Goal: Book appointment/travel/reservation

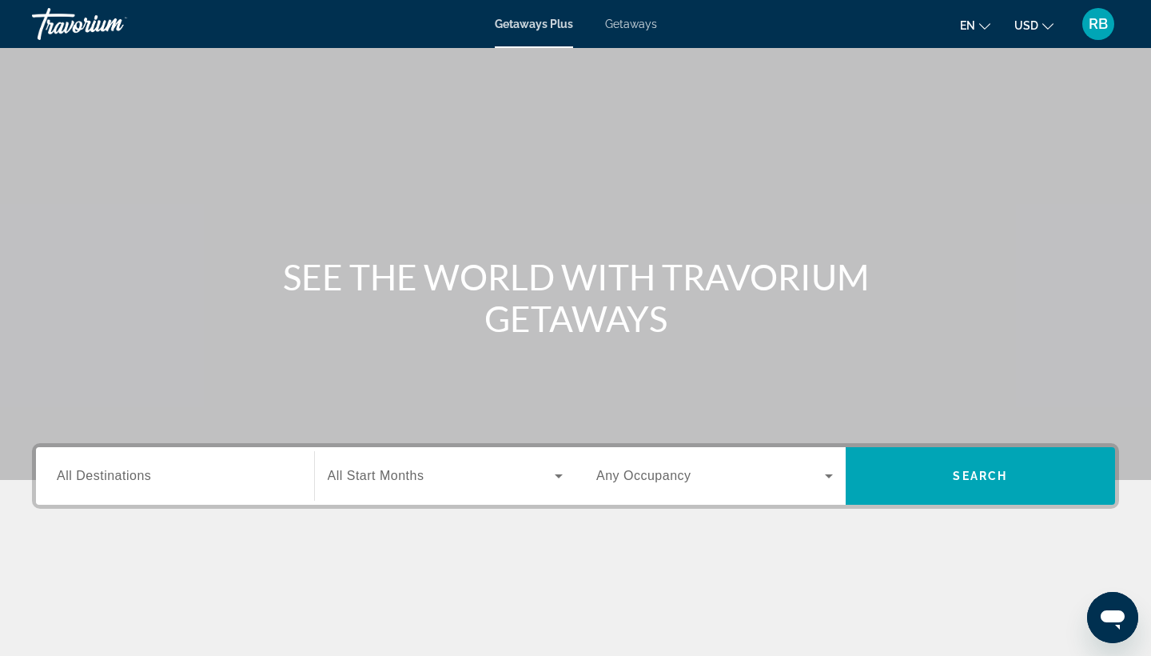
drag, startPoint x: 600, startPoint y: 286, endPoint x: 636, endPoint y: 26, distance: 263.1
click at [636, 26] on span "Getaways" at bounding box center [631, 24] width 52 height 13
click at [149, 468] on input "Destination All Destinations" at bounding box center [175, 476] width 237 height 19
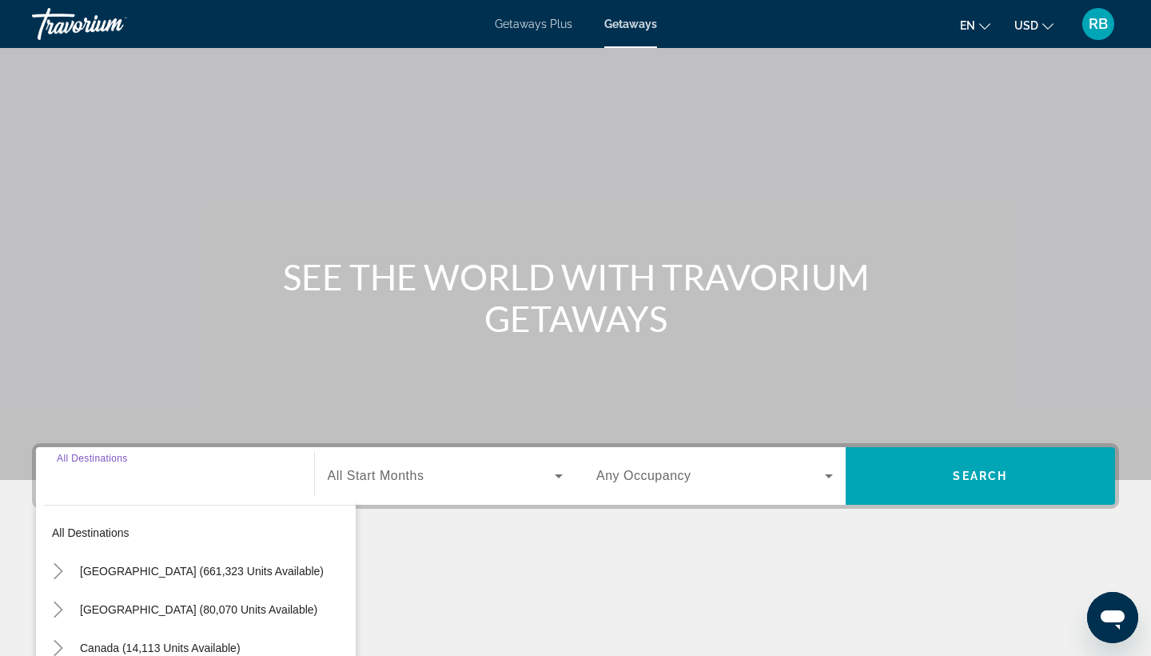
scroll to position [209, 0]
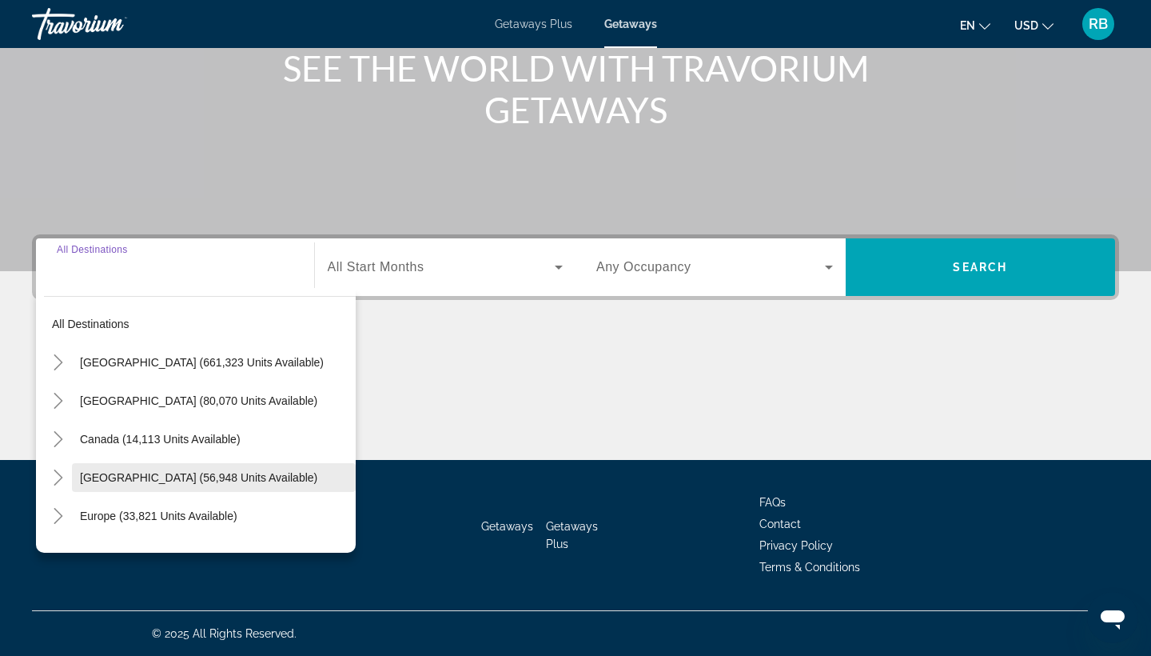
click at [168, 473] on span "[GEOGRAPHIC_DATA] (56,948 units available)" at bounding box center [198, 477] width 237 height 13
type input "**********"
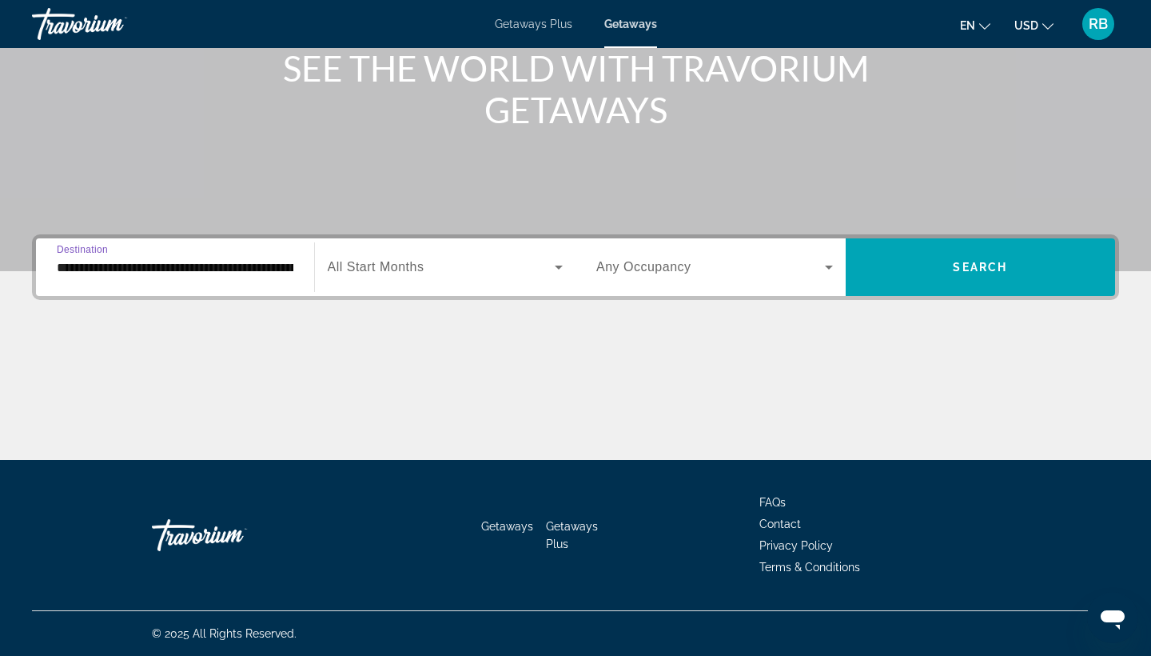
click at [490, 261] on span "Search widget" at bounding box center [442, 266] width 228 height 19
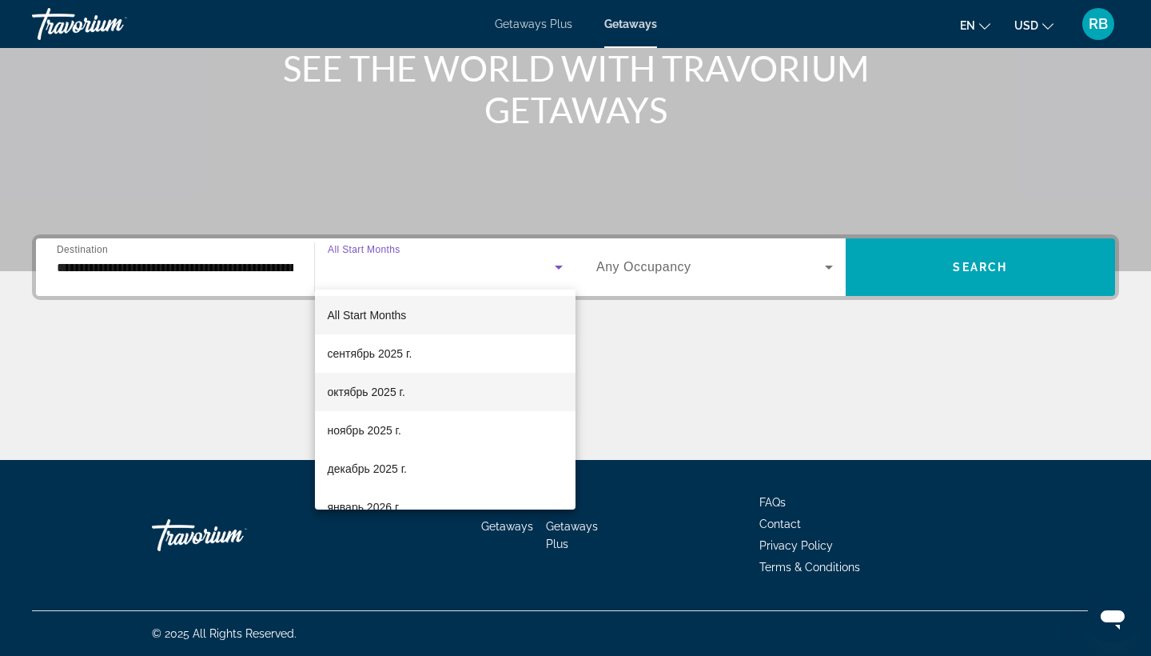
click at [460, 386] on mat-option "октябрь 2025 г." at bounding box center [445, 392] width 261 height 38
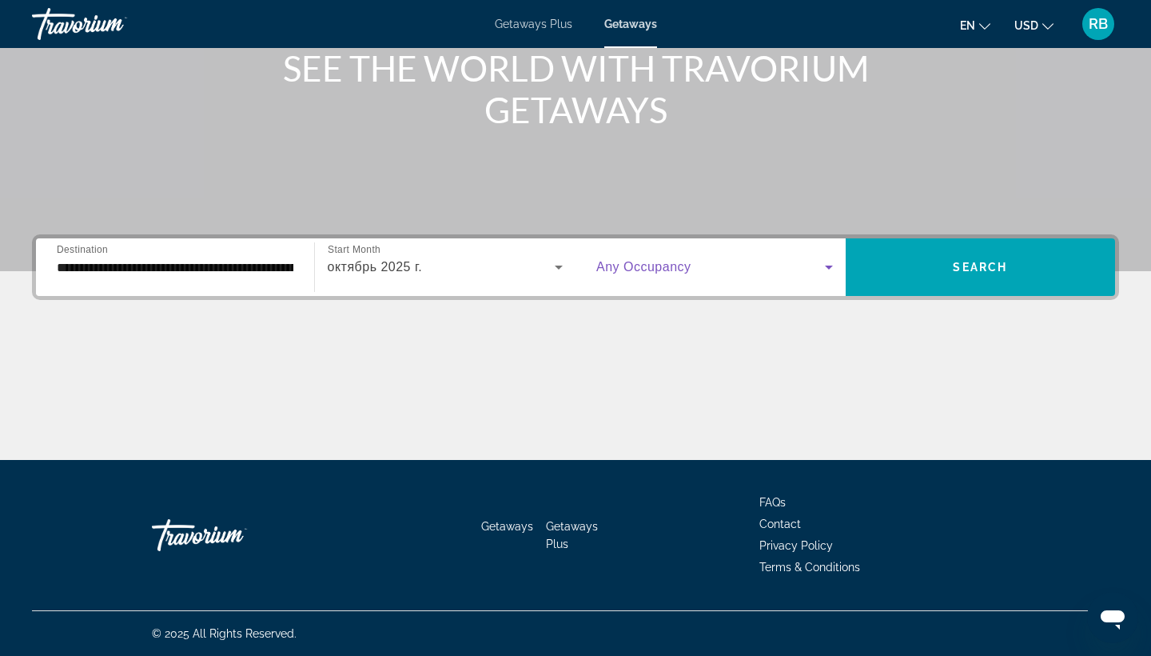
click at [747, 269] on span "Search widget" at bounding box center [710, 266] width 229 height 19
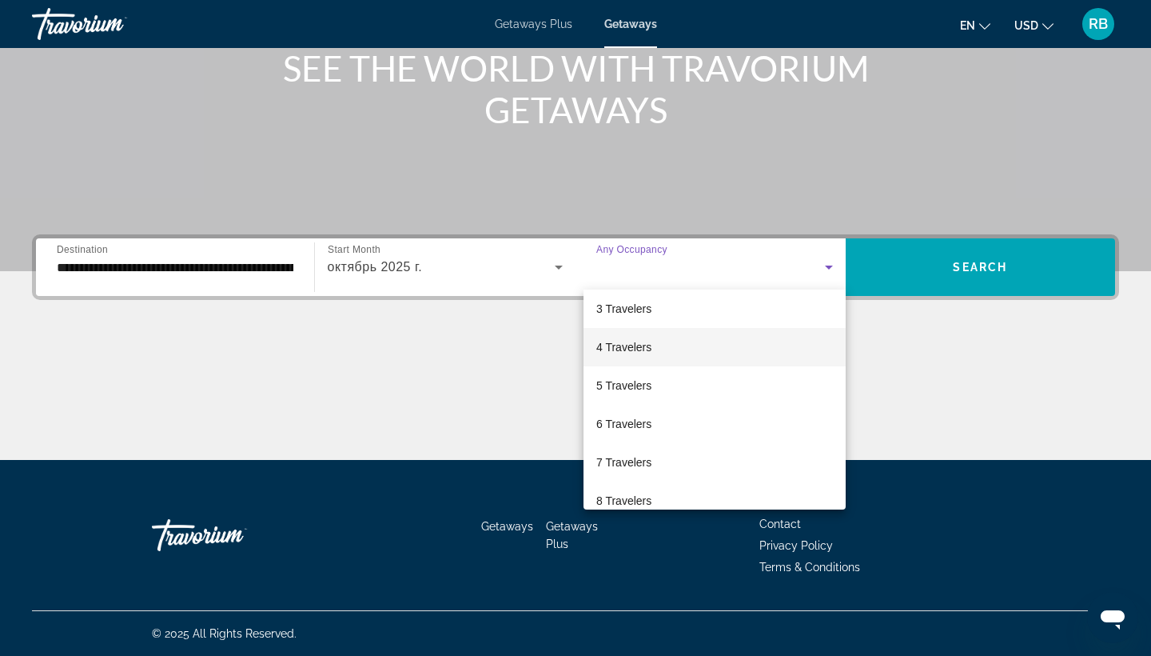
scroll to position [94, 0]
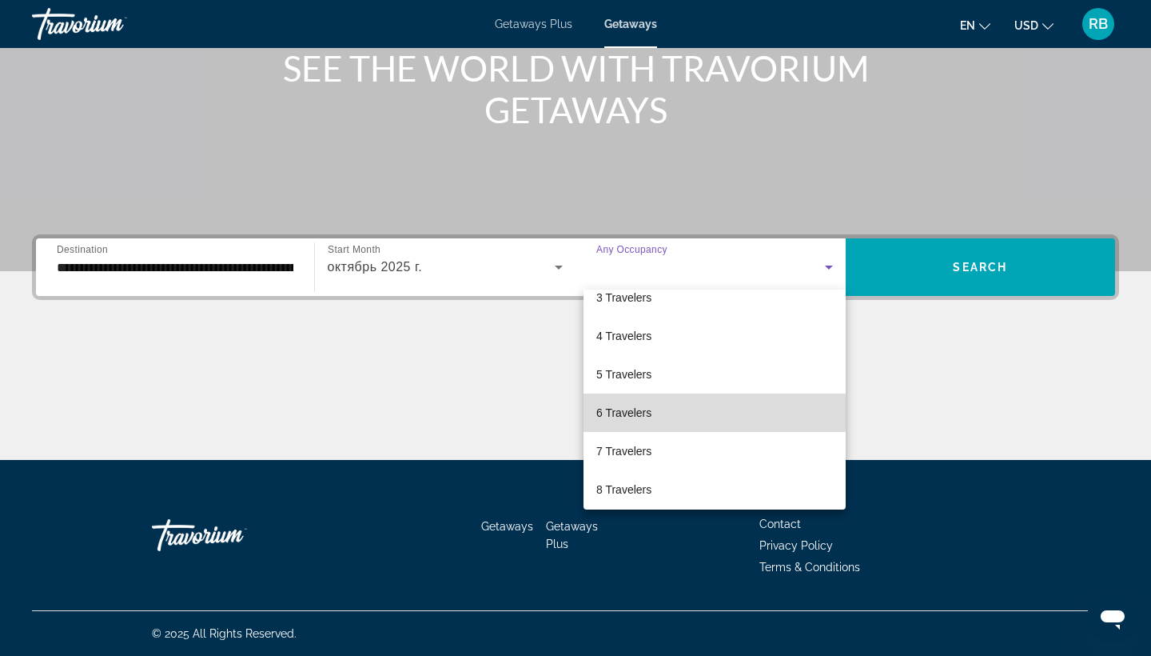
click at [665, 412] on mat-option "6 Travelers" at bounding box center [715, 412] width 262 height 38
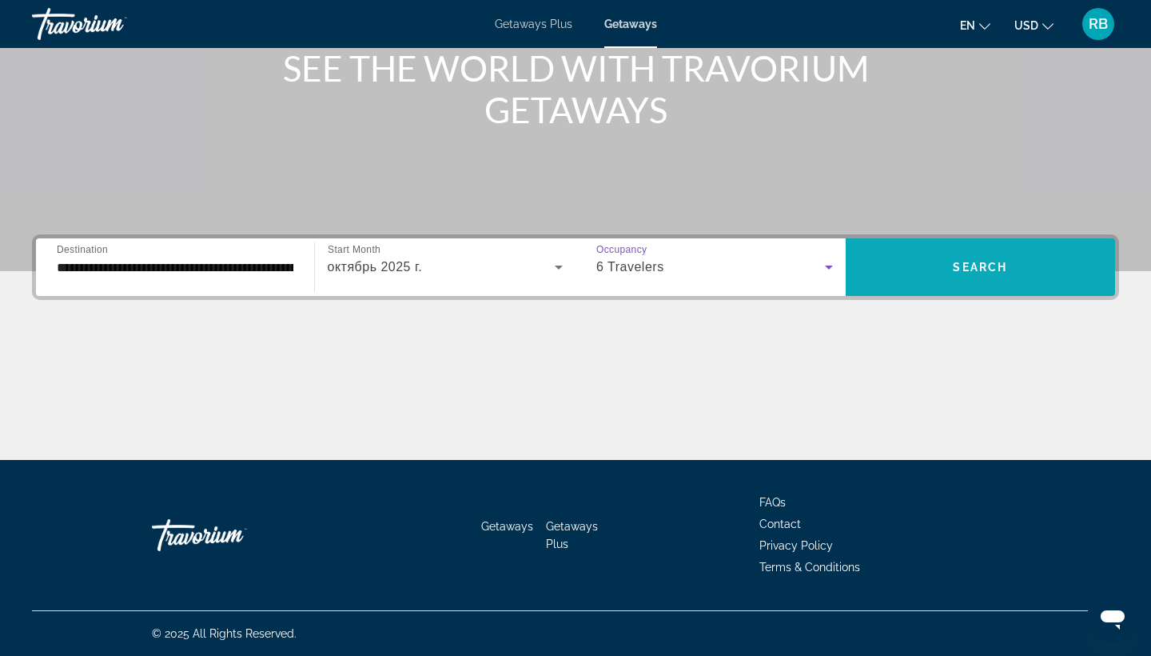
click at [992, 269] on span "Search" at bounding box center [980, 267] width 54 height 13
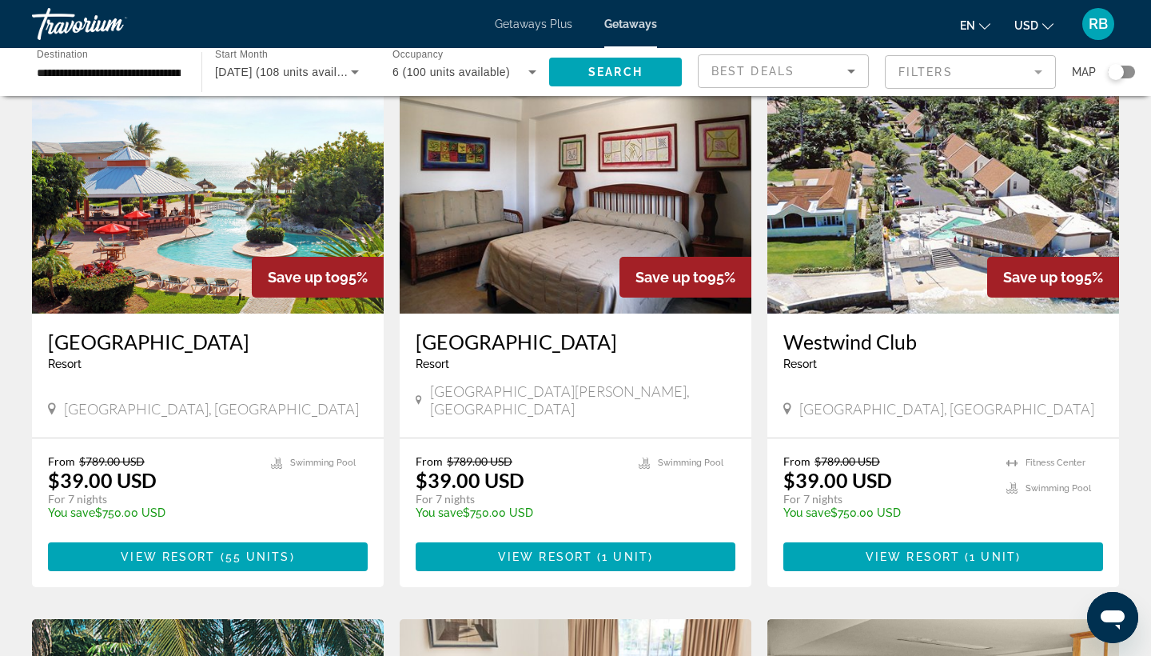
scroll to position [99, 0]
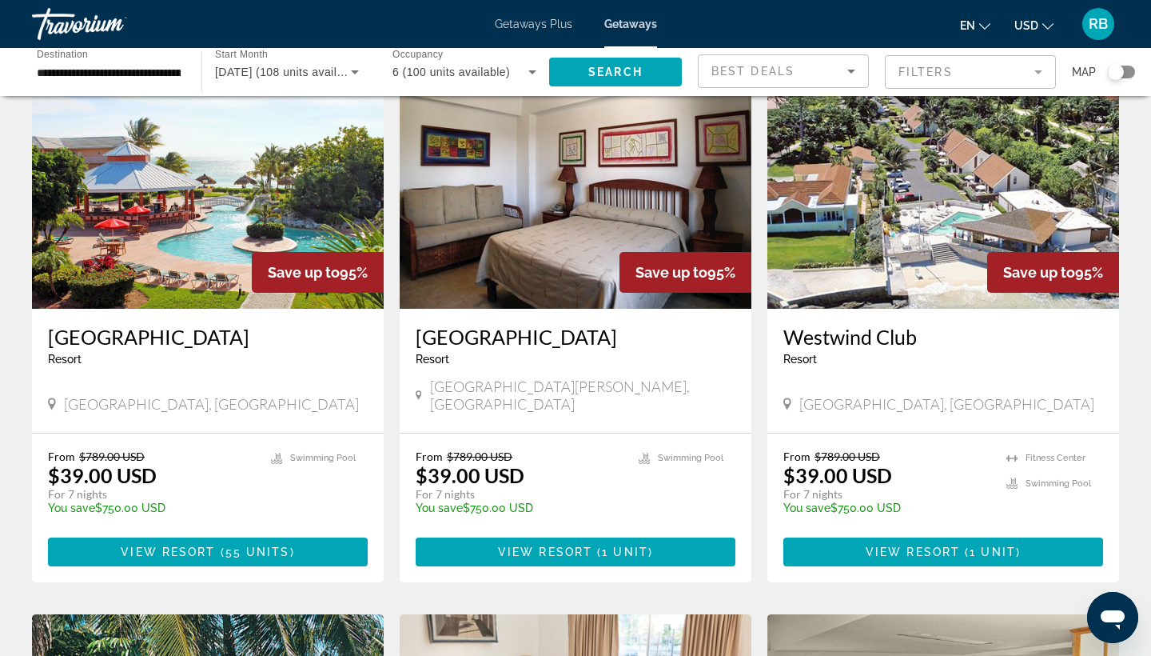
click at [252, 214] on img "Main content" at bounding box center [208, 181] width 352 height 256
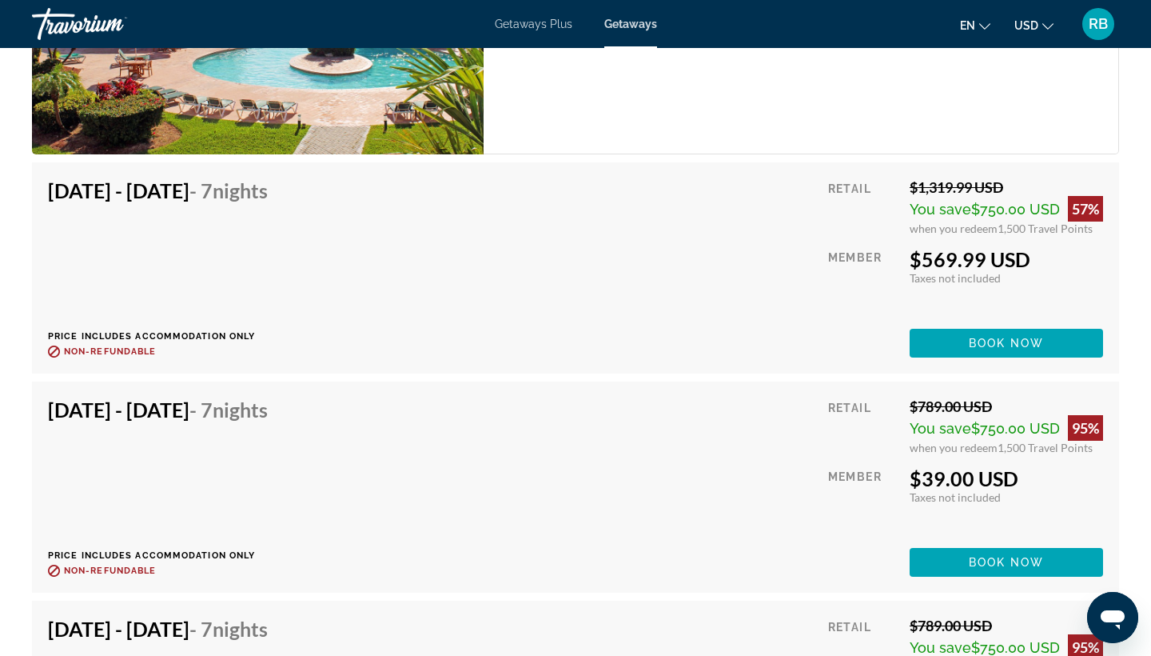
scroll to position [2855, 0]
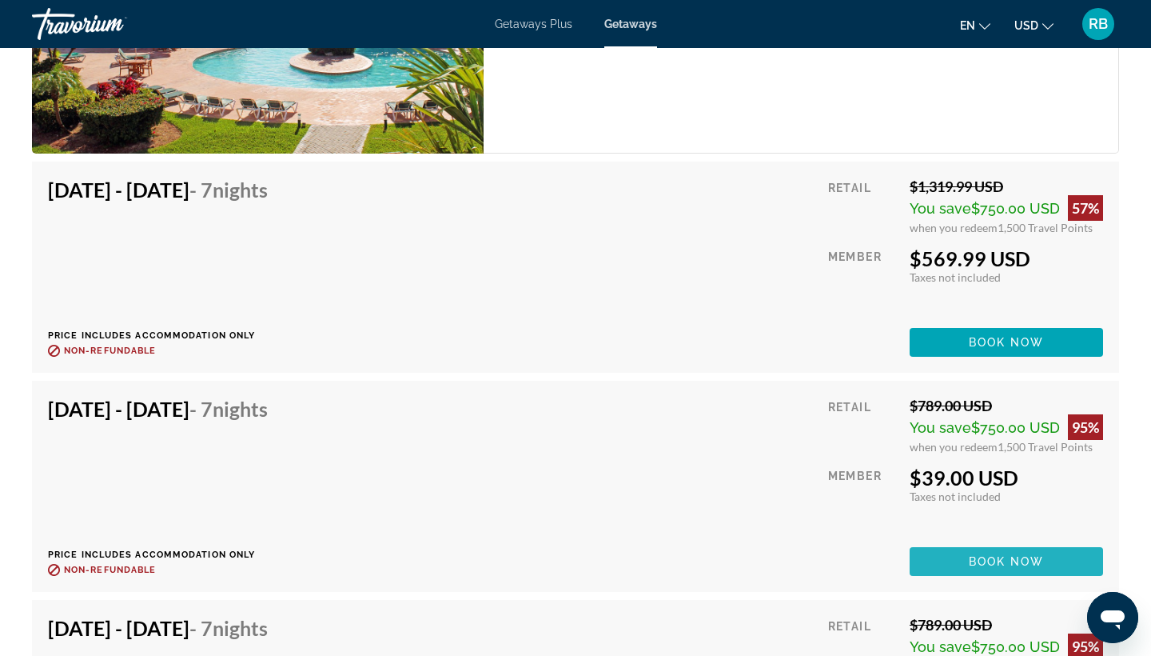
click at [998, 560] on span "Book now" at bounding box center [1007, 561] width 76 height 13
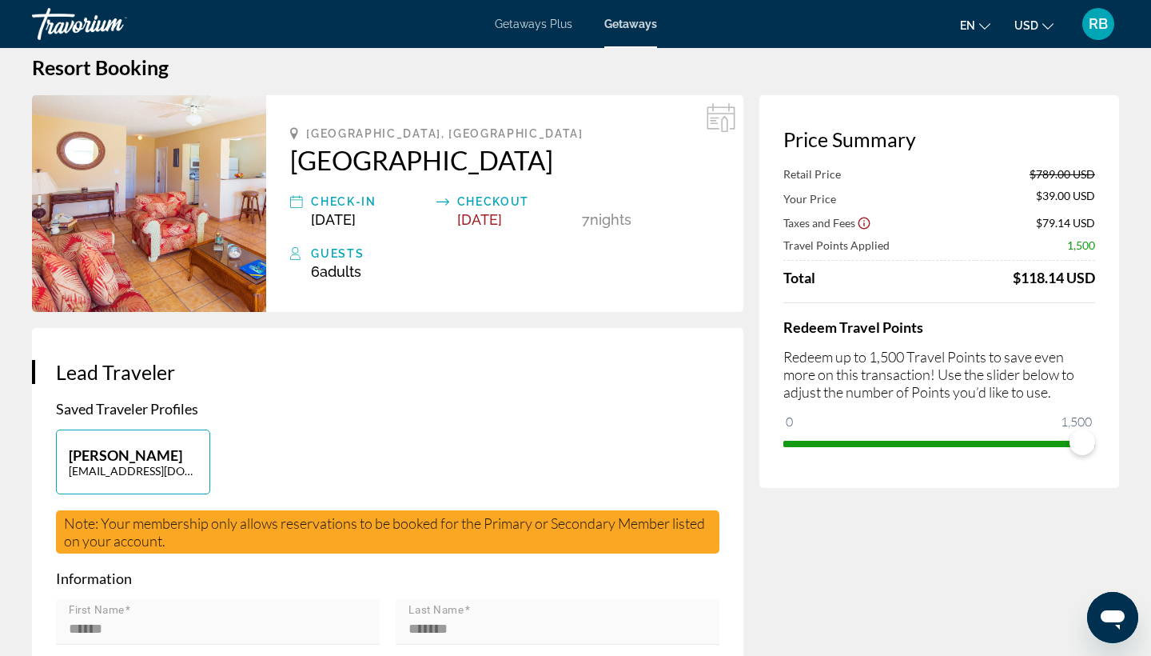
scroll to position [39, 0]
